Goal: Task Accomplishment & Management: Use online tool/utility

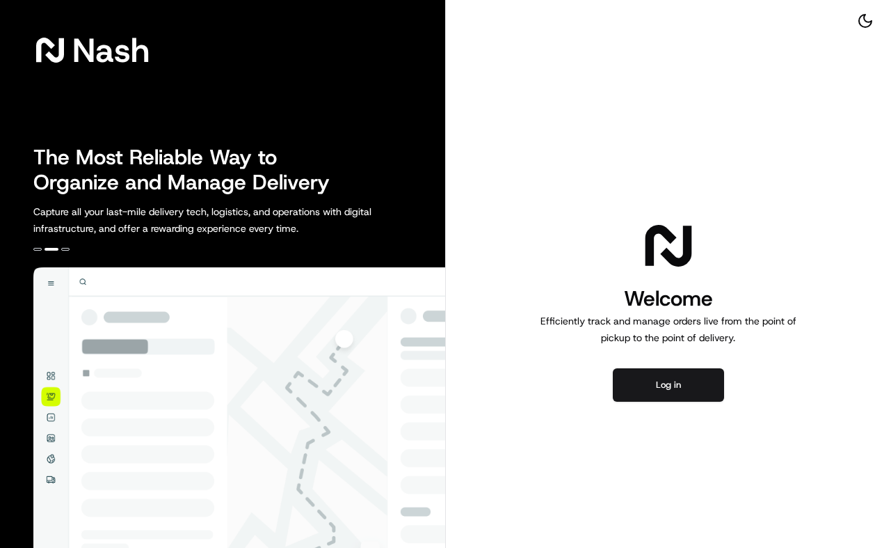
click at [686, 365] on div "Welcome Efficiently track and manage orders live from the point of pickup to th…" at bounding box center [669, 310] width 446 height 620
click at [685, 369] on button "Log in" at bounding box center [668, 384] width 111 height 33
click at [682, 376] on button "Log in" at bounding box center [668, 384] width 111 height 33
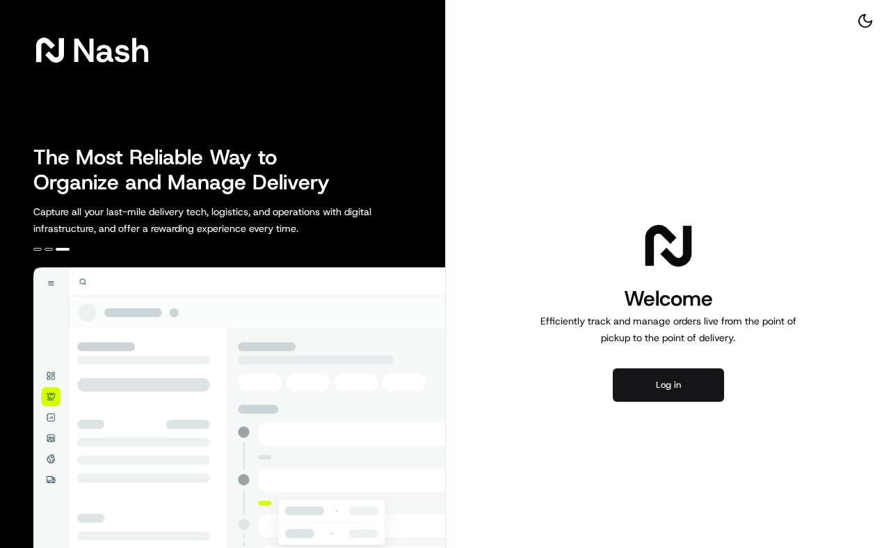
click at [689, 390] on button "Log in" at bounding box center [668, 384] width 111 height 33
